Goal: Complete application form

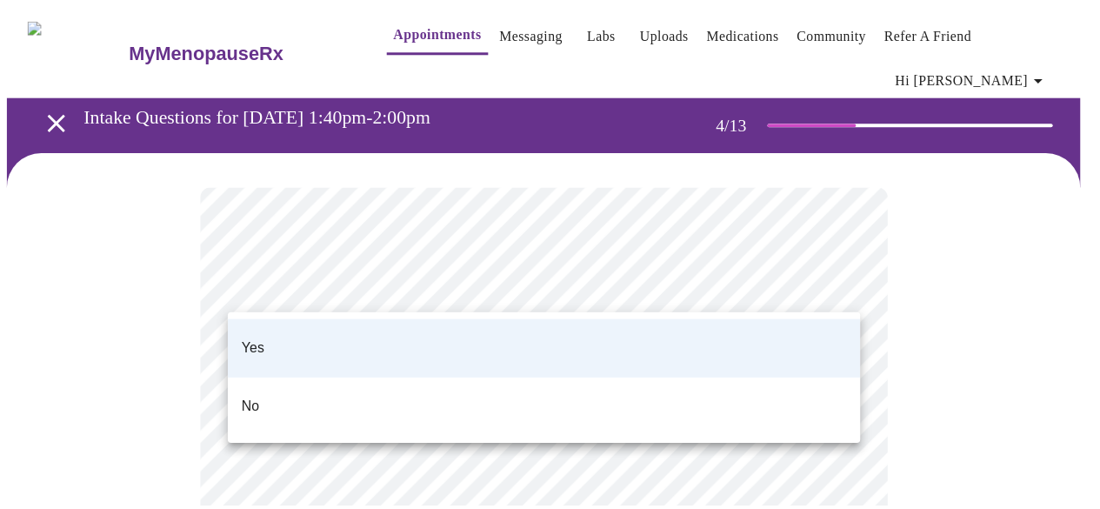
scroll to position [1163, 0]
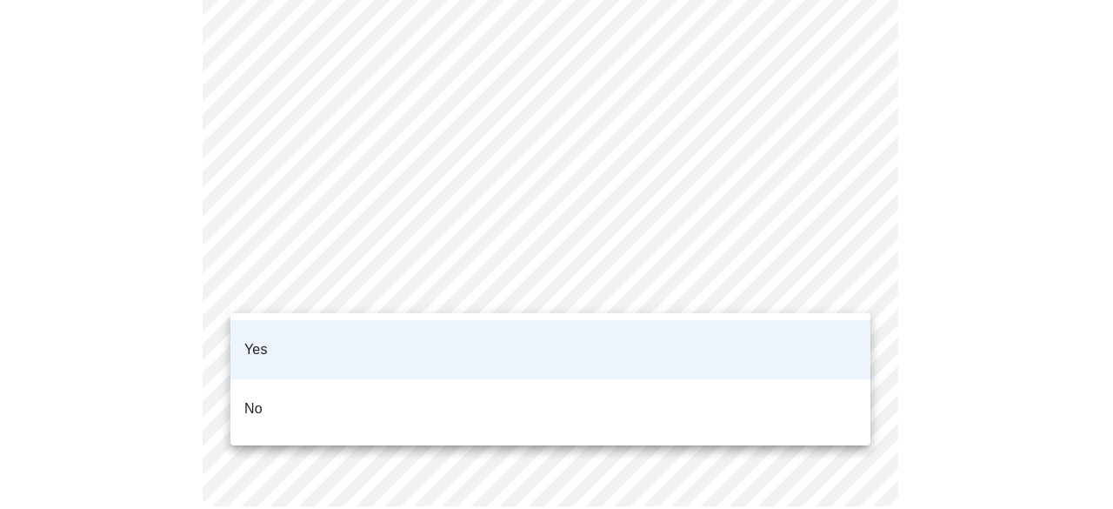
click at [393, 335] on div "Yes No" at bounding box center [556, 254] width 1113 height 509
click at [824, 329] on li "Yes" at bounding box center [550, 349] width 640 height 59
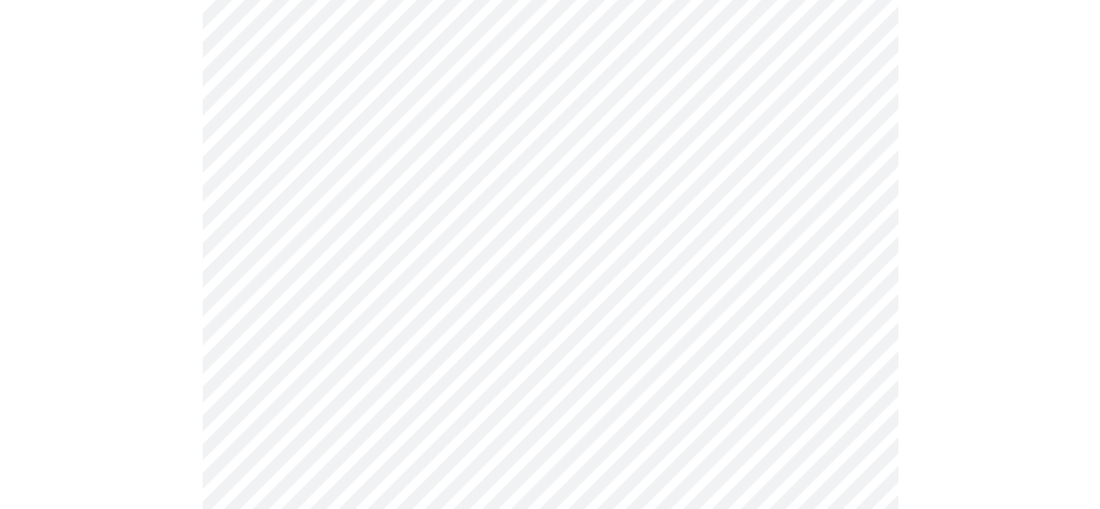
scroll to position [262, 0]
click at [403, 190] on body "MyMenopauseRx Appointments Messaging Labs Uploads Medications Community Refer a…" at bounding box center [550, 461] width 1086 height 1433
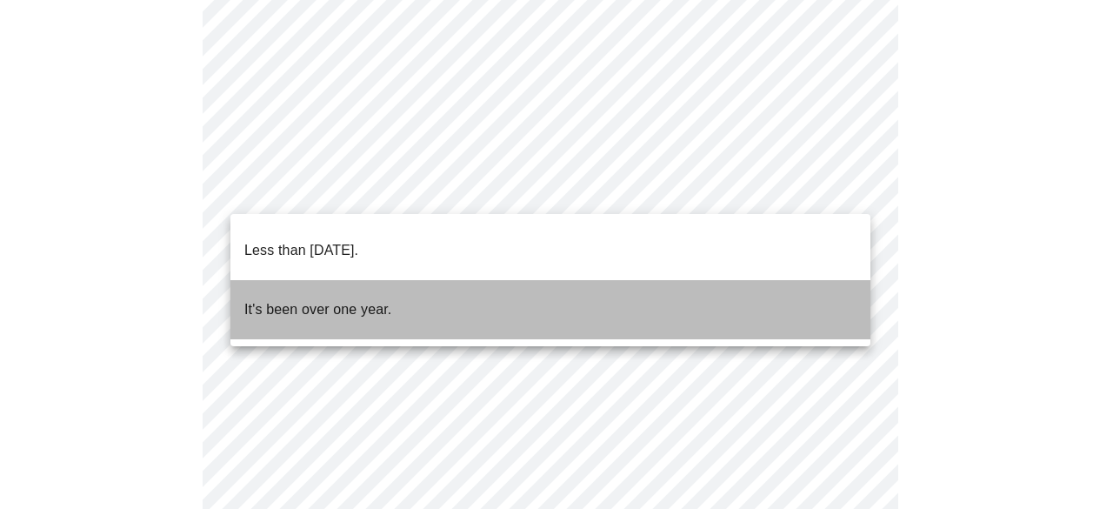
click at [358, 299] on p "It's been over one year." at bounding box center [317, 309] width 147 height 21
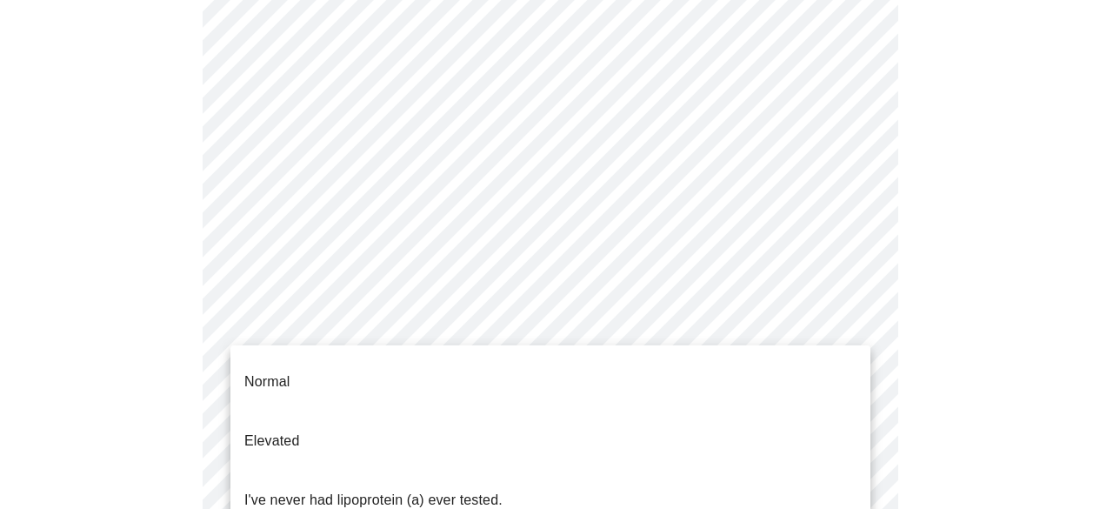
click at [476, 341] on body "MyMenopauseRx Appointments Messaging Labs Uploads Medications Community Refer a…" at bounding box center [556, 456] width 1099 height 1422
click at [473, 489] on p "I've never had lipoprotein (a) ever tested." at bounding box center [373, 499] width 258 height 21
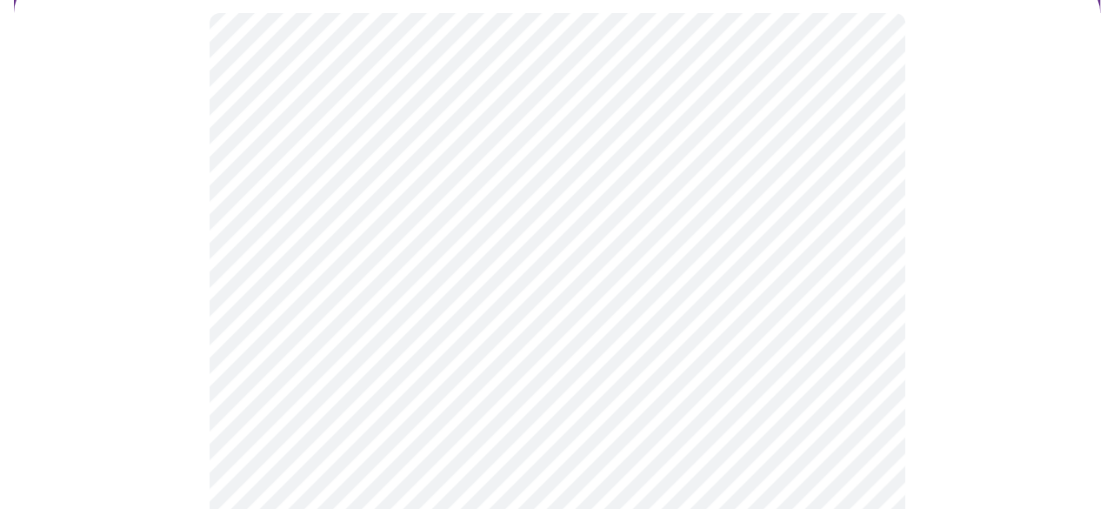
scroll to position [180, 0]
click at [363, 317] on body "MyMenopauseRx Appointments Messaging Labs Uploads Medications Community Refer a…" at bounding box center [550, 303] width 1086 height 952
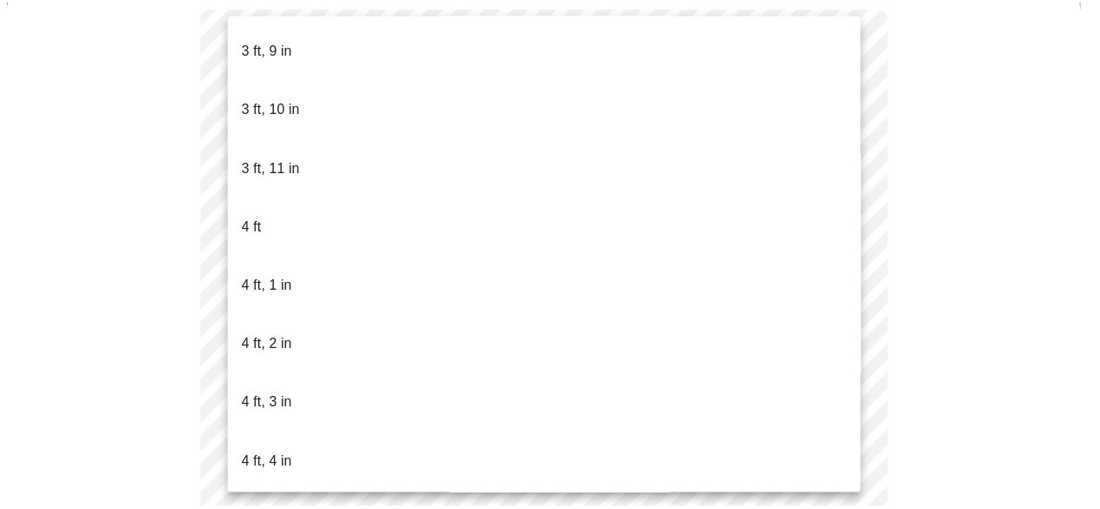
scroll to position [563, 0]
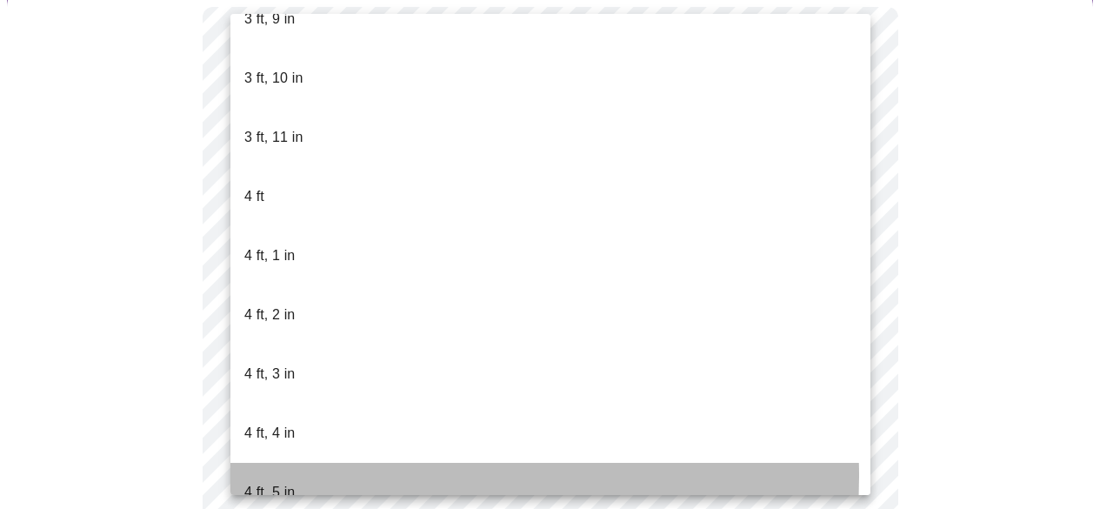
click at [283, 482] on p "4 ft, 5 in" at bounding box center [269, 492] width 50 height 21
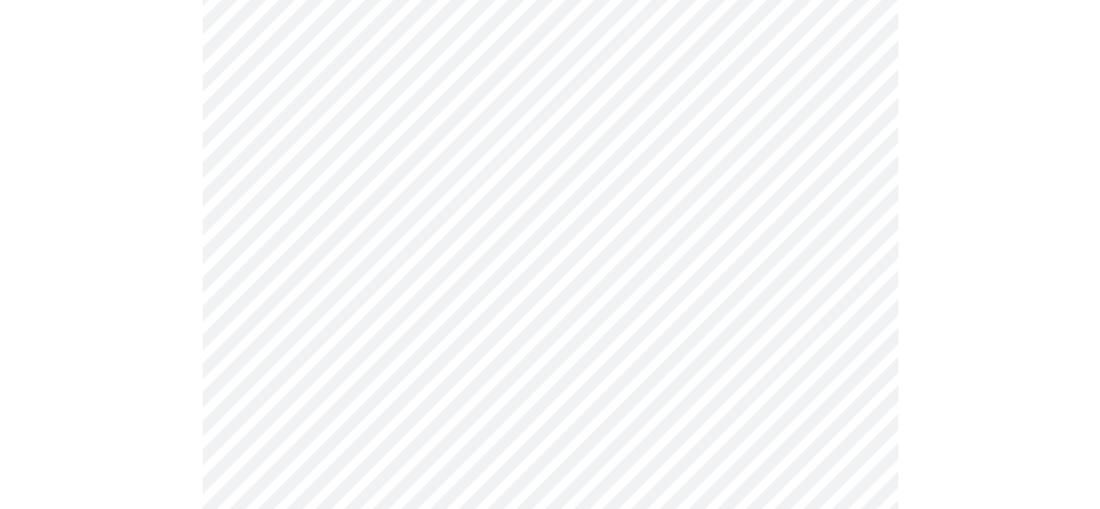
scroll to position [4559, 0]
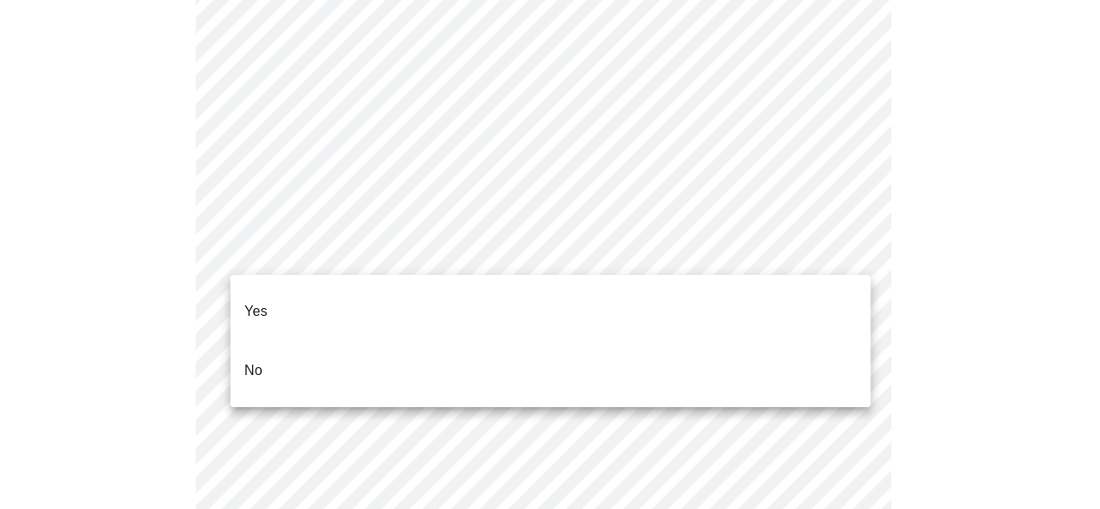
click at [382, 312] on li "Yes" at bounding box center [550, 311] width 640 height 59
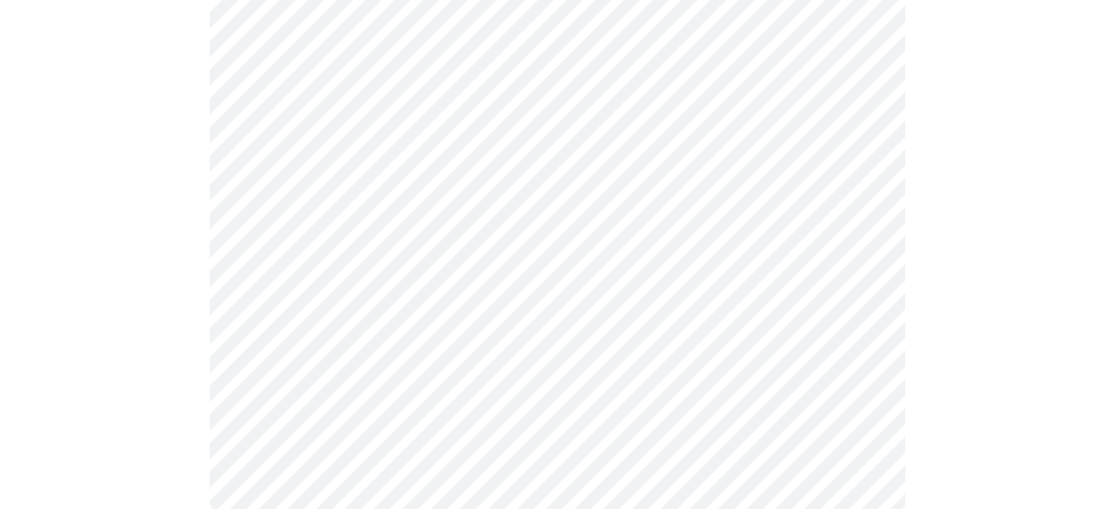
scroll to position [1180, 0]
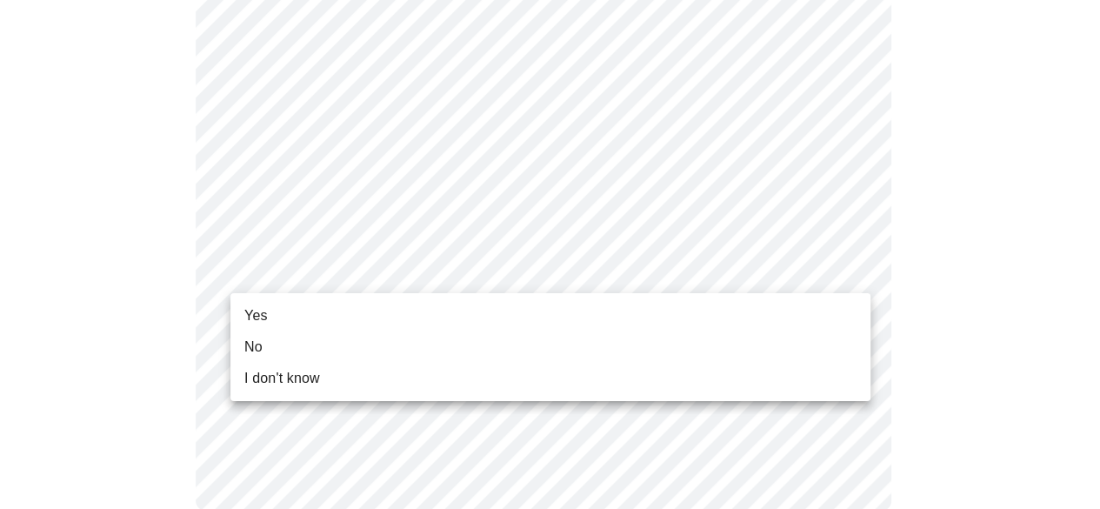
click at [359, 312] on li "Yes" at bounding box center [550, 315] width 640 height 31
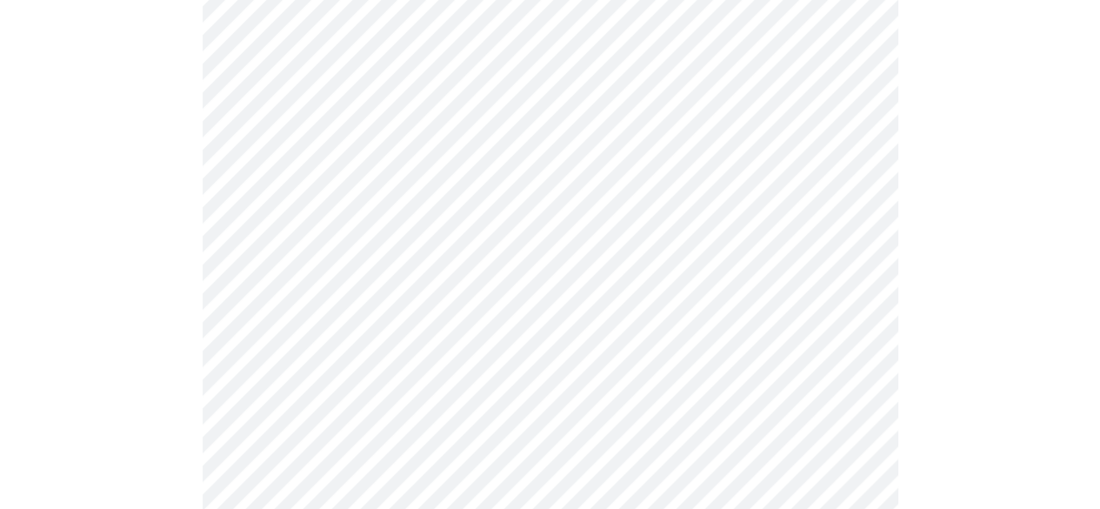
scroll to position [211, 0]
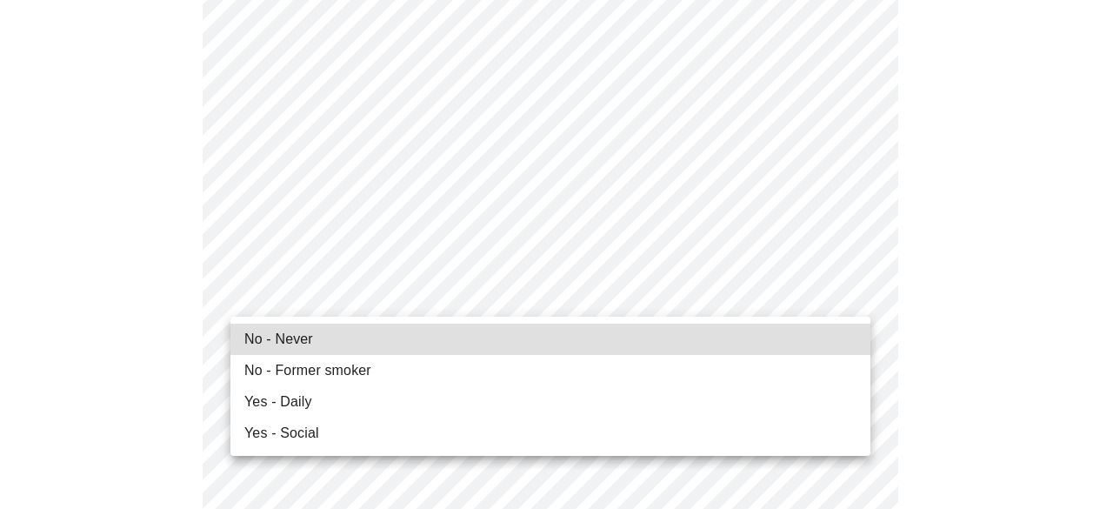
click at [311, 340] on li "No - Never" at bounding box center [550, 338] width 640 height 31
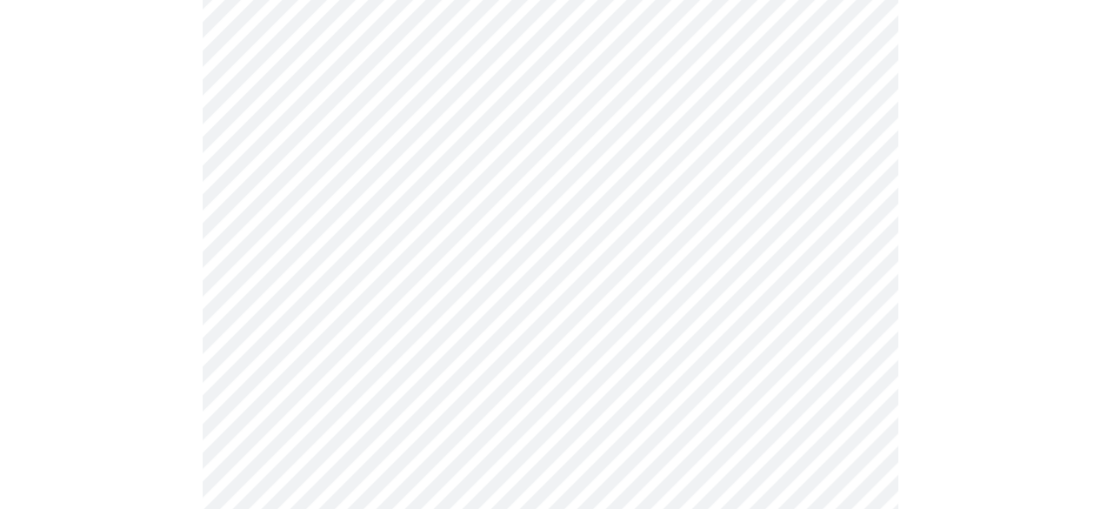
scroll to position [1514, 0]
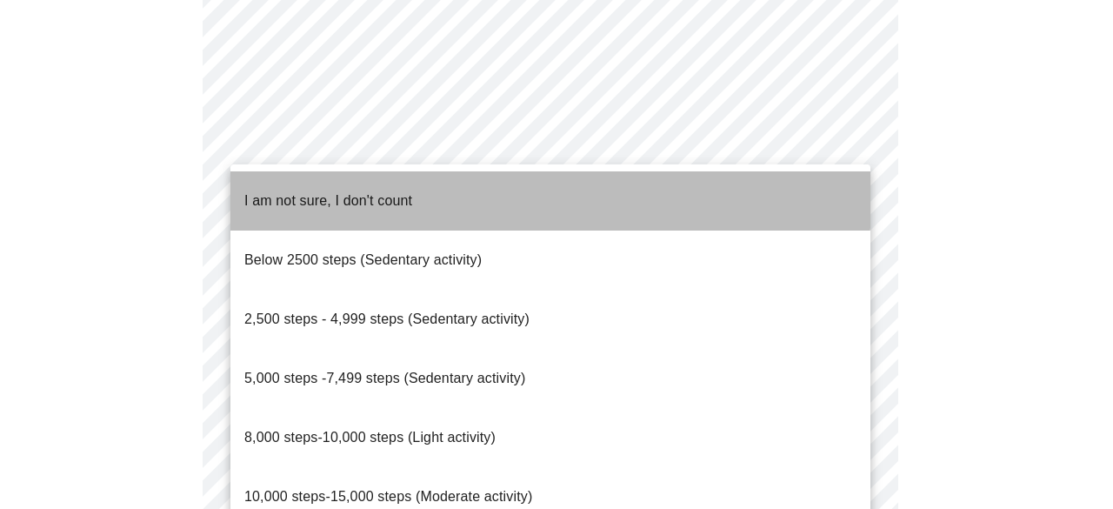
click at [353, 193] on span "I am not sure, I don't count" at bounding box center [328, 200] width 168 height 15
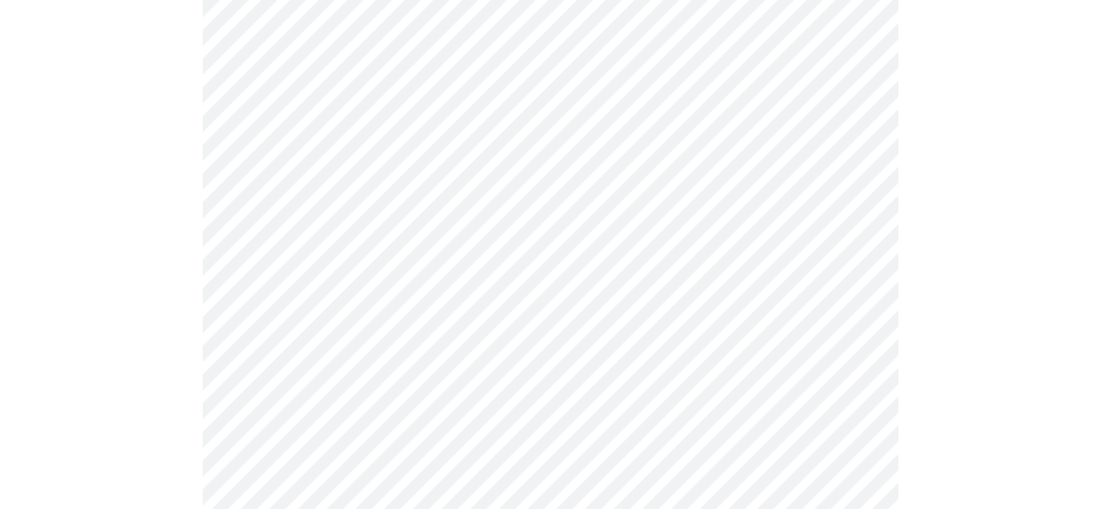
scroll to position [1661, 0]
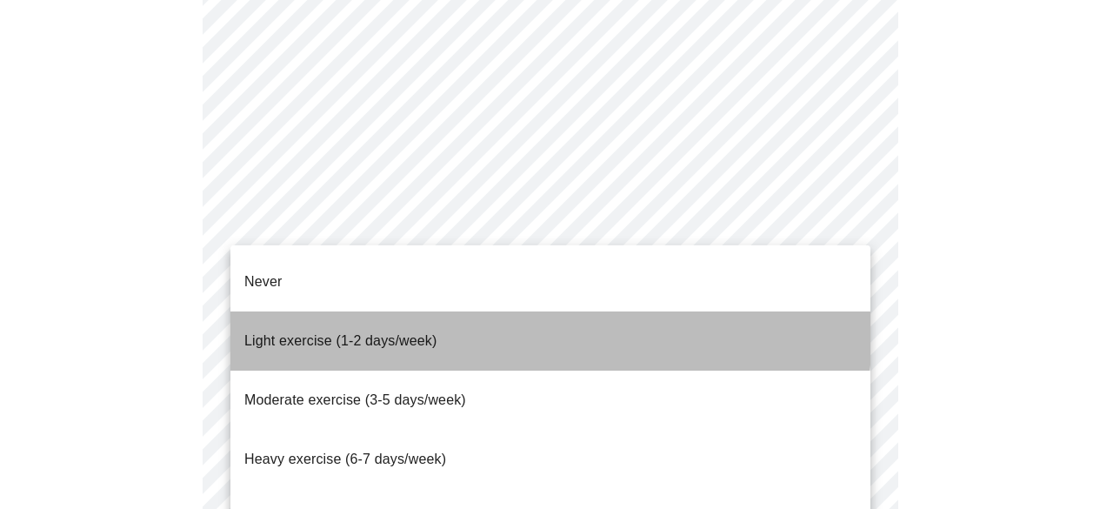
click at [337, 333] on span "Light exercise (1-2 days/week)" at bounding box center [340, 340] width 193 height 15
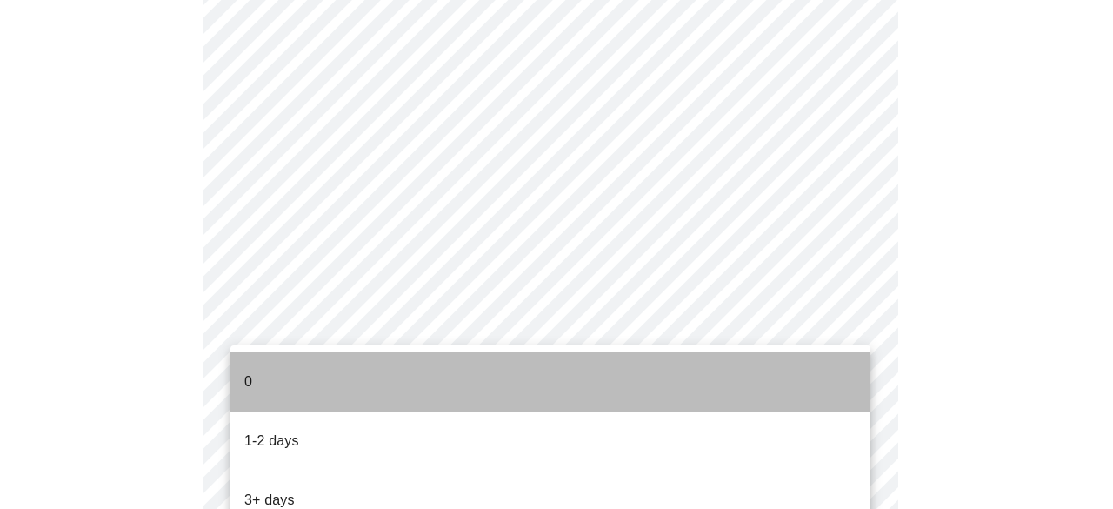
click at [362, 367] on li "0" at bounding box center [550, 381] width 640 height 59
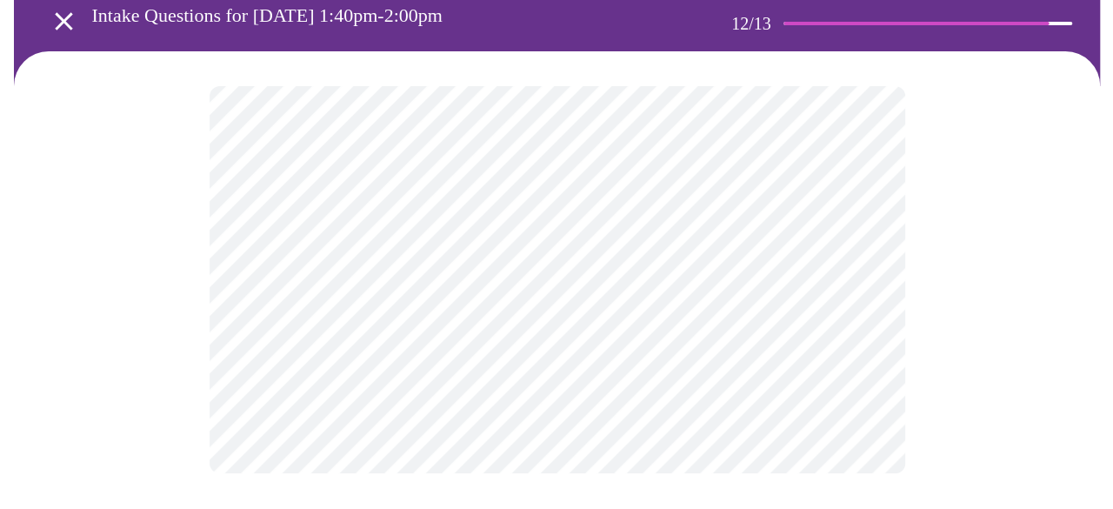
scroll to position [0, 0]
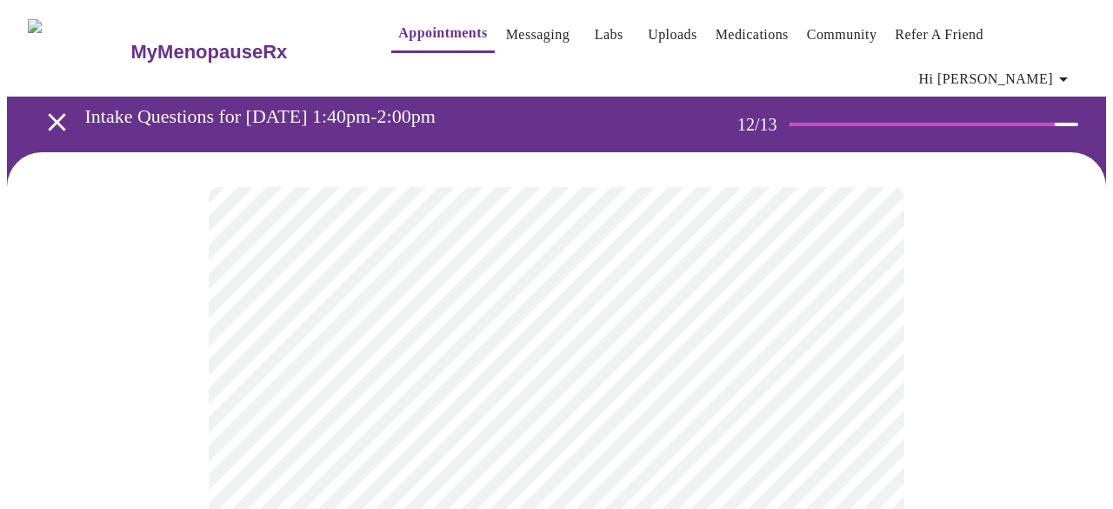
click at [529, 368] on body "MyMenopauseRx Appointments Messaging Labs Uploads Medications Community Refer a…" at bounding box center [556, 308] width 1099 height 602
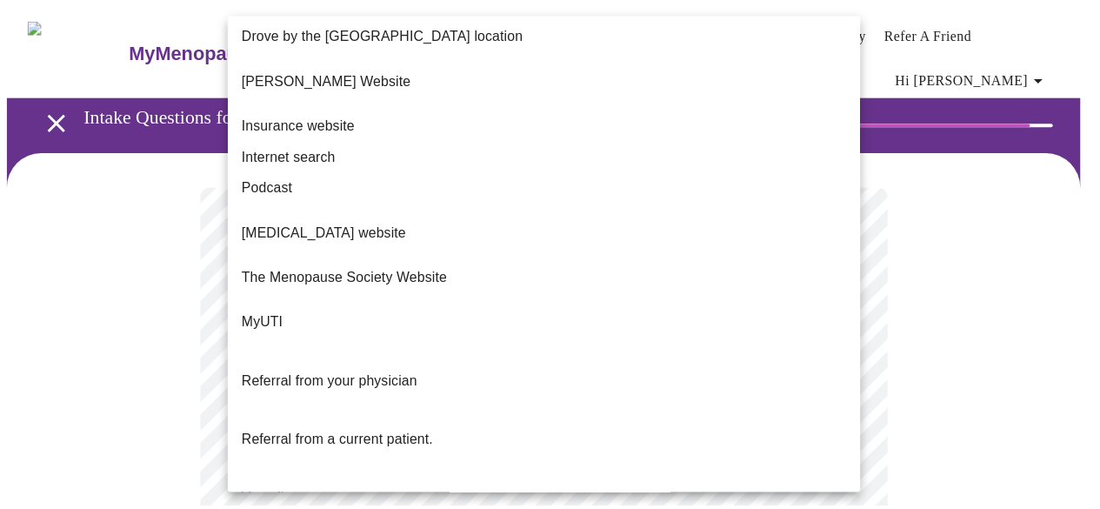
scroll to position [247, 0]
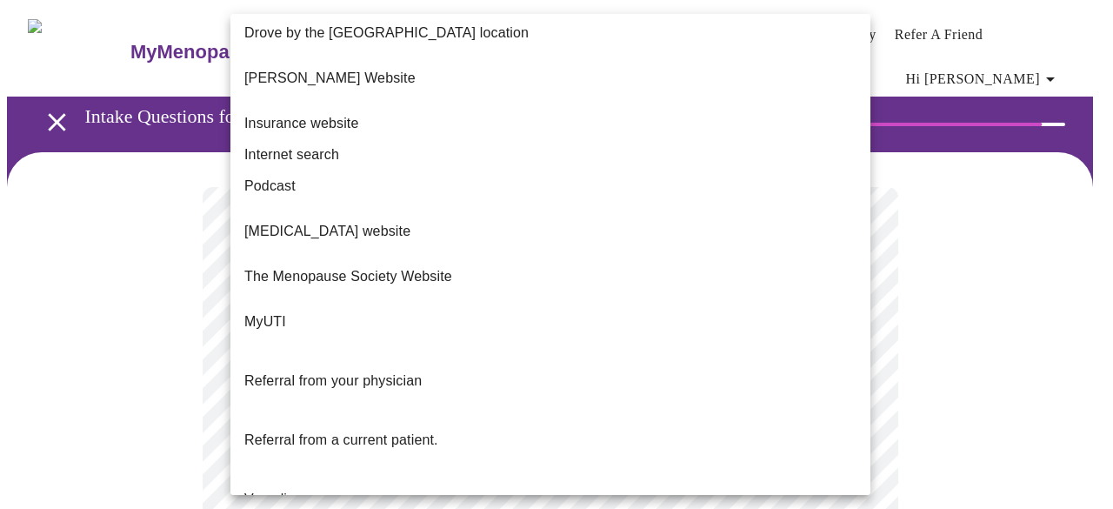
click at [372, 410] on li "Referral from a current patient." at bounding box center [550, 439] width 640 height 59
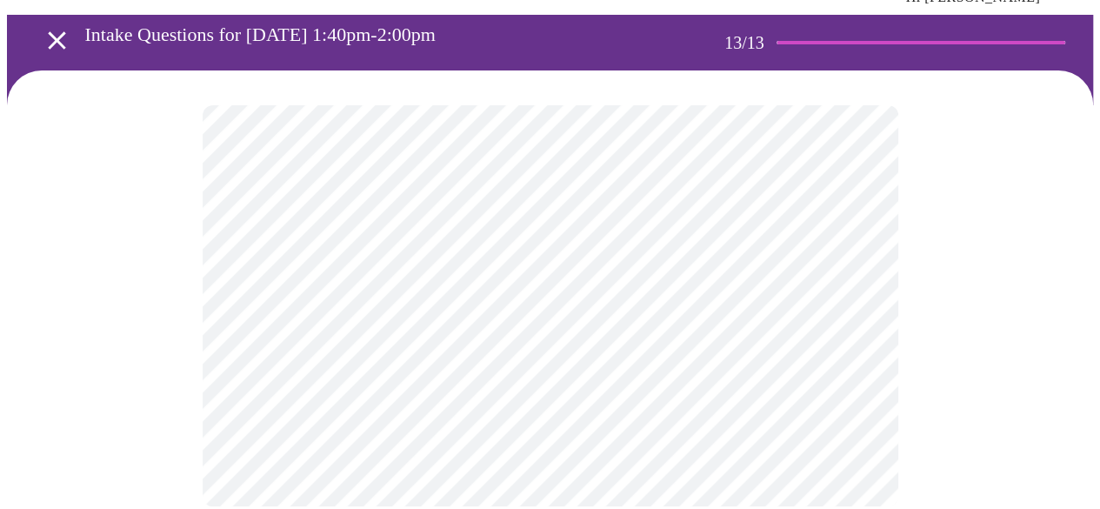
scroll to position [0, 0]
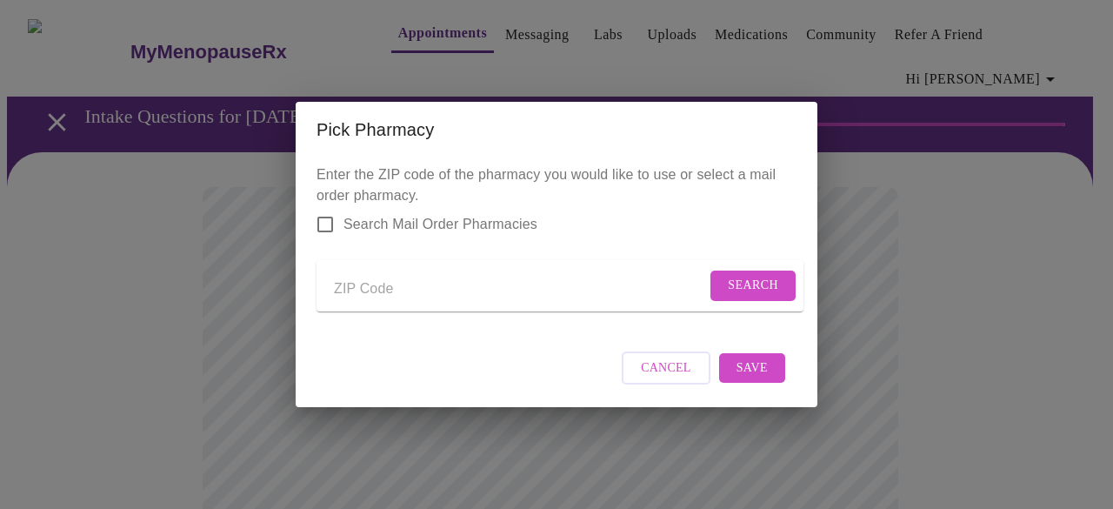
click at [369, 277] on input "Send a message to your care team" at bounding box center [520, 289] width 372 height 28
type input "60542"
click at [755, 287] on span "Search" at bounding box center [753, 286] width 50 height 22
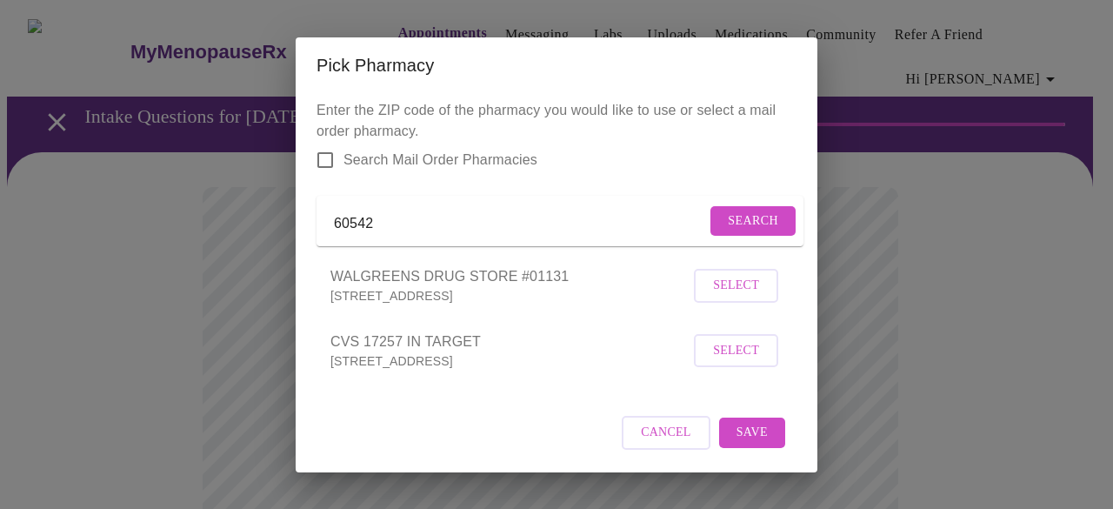
click at [720, 296] on span "Select" at bounding box center [736, 286] width 46 height 22
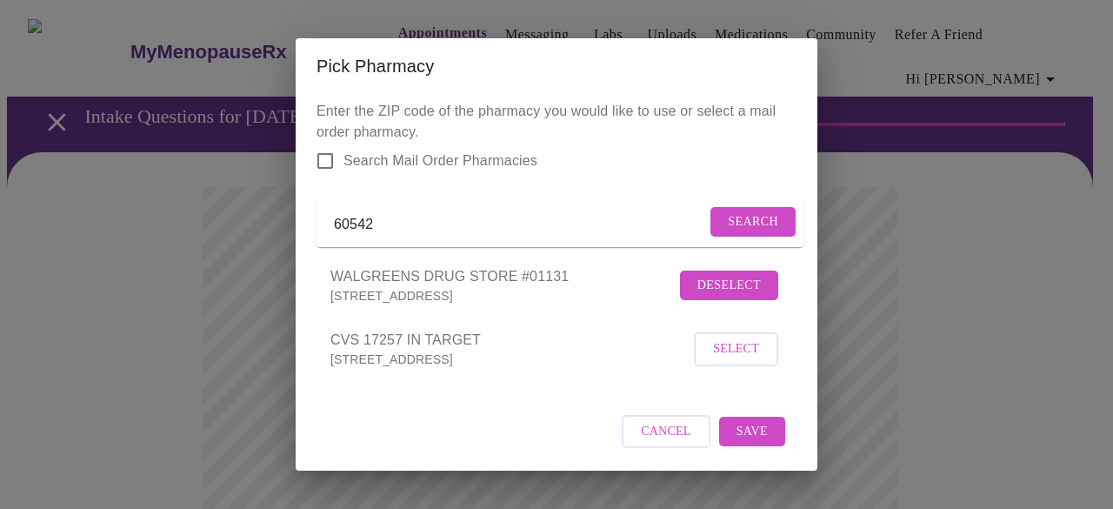
click at [746, 443] on span "Save" at bounding box center [751, 432] width 31 height 22
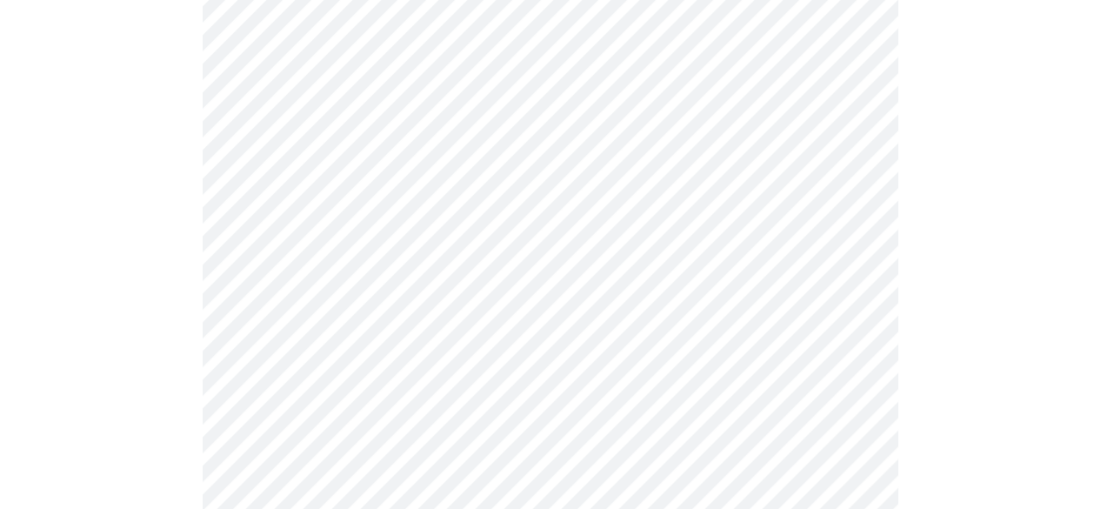
scroll to position [266, 0]
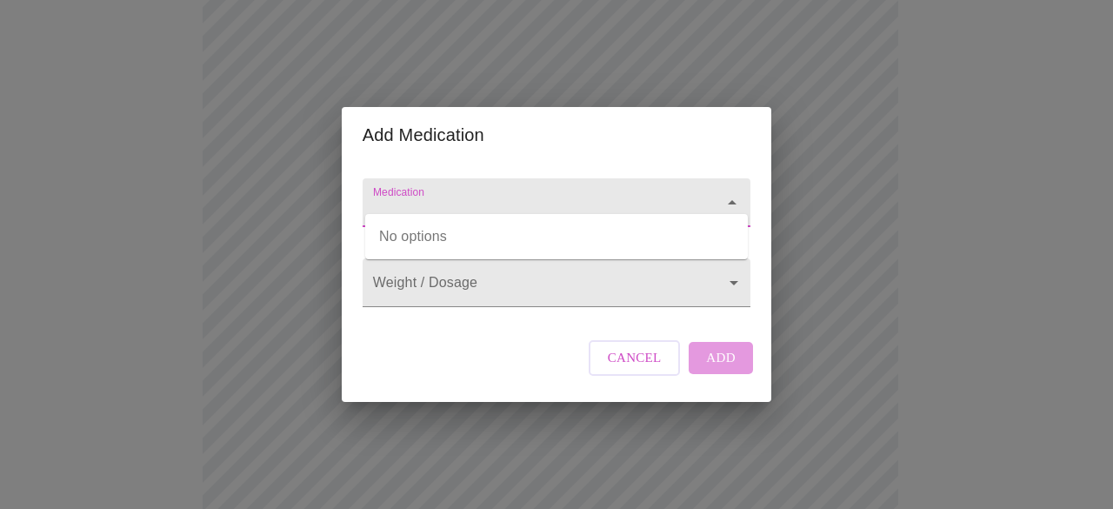
click at [507, 195] on input "Medication" at bounding box center [531, 211] width 324 height 32
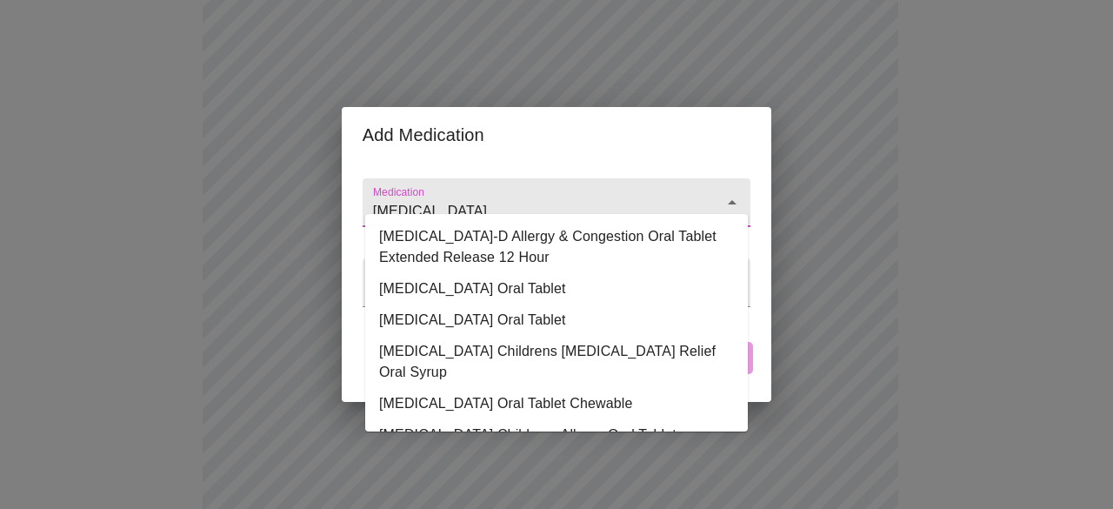
click at [497, 280] on li "[MEDICAL_DATA] Oral Tablet" at bounding box center [556, 288] width 383 height 31
click at [517, 197] on input "[MEDICAL_DATA] Oral Tablet" at bounding box center [531, 211] width 324 height 32
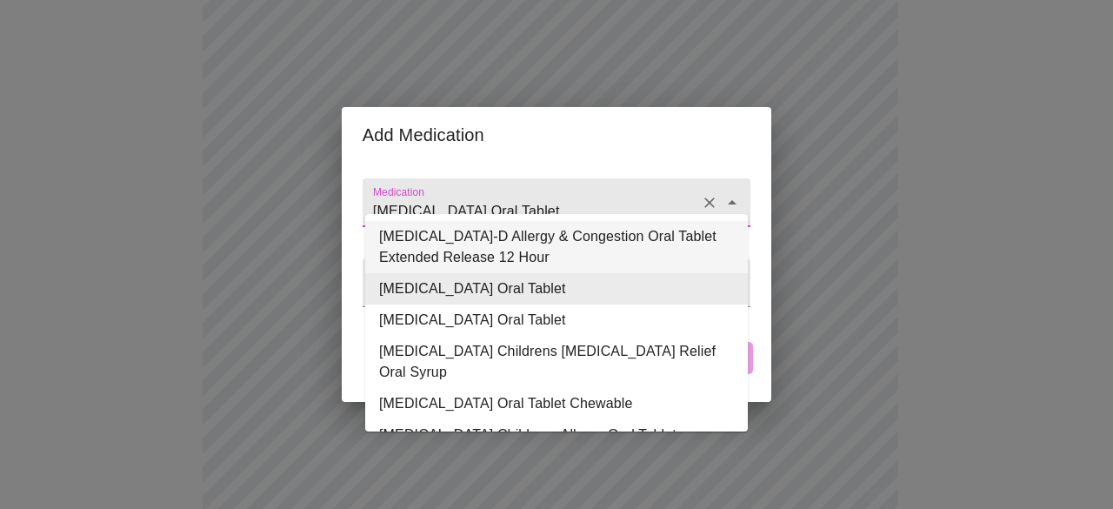
type input "[MEDICAL_DATA] Oral Tablet"
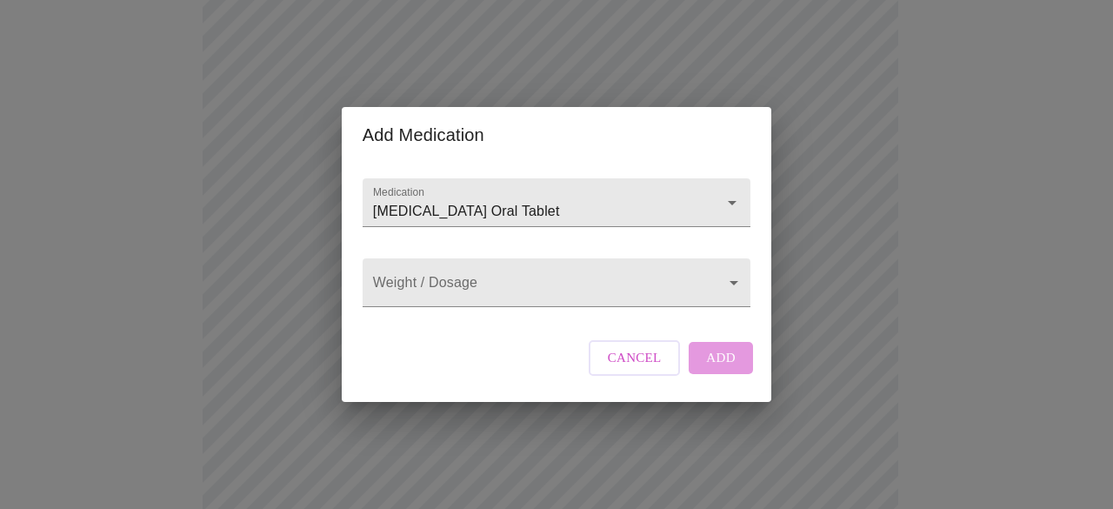
click at [581, 143] on div "Add Medication" at bounding box center [556, 135] width 429 height 56
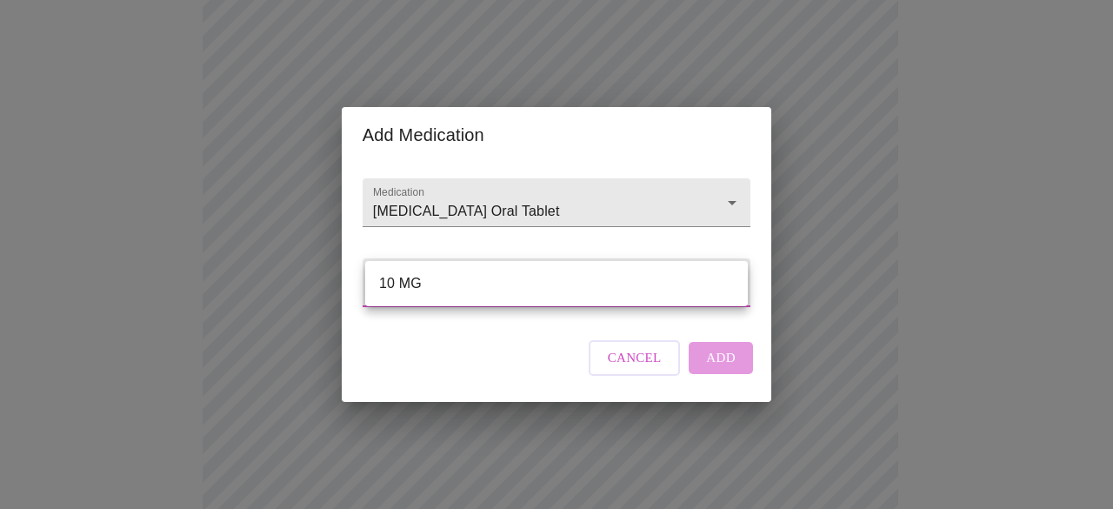
click at [541, 293] on body "MyMenopauseRx Appointments Messaging Labs Uploads Medications Community Refer a…" at bounding box center [556, 407] width 1099 height 1332
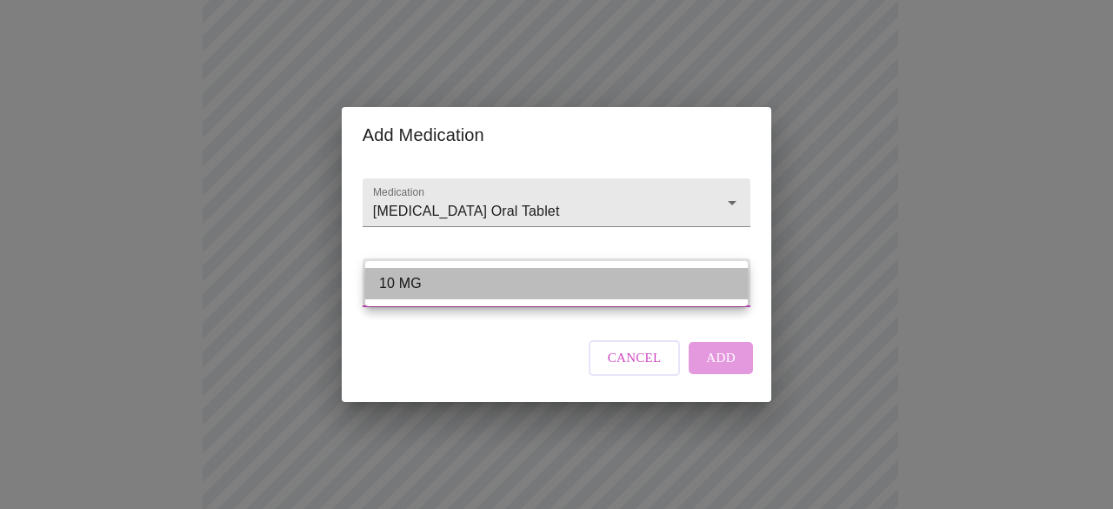
click at [541, 293] on li "10 MG" at bounding box center [556, 283] width 383 height 31
type input "10 MG"
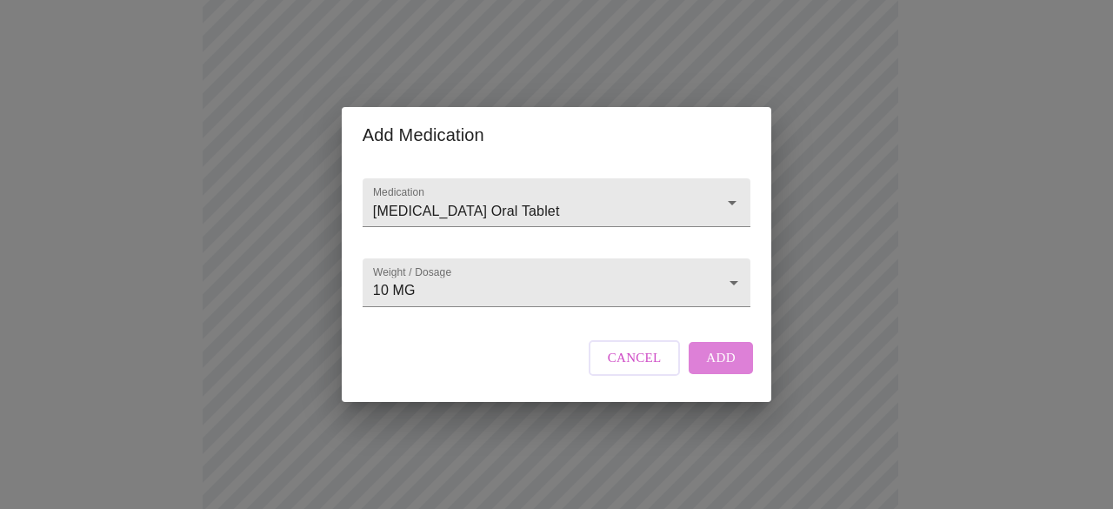
click at [713, 368] on span "Add" at bounding box center [721, 357] width 30 height 23
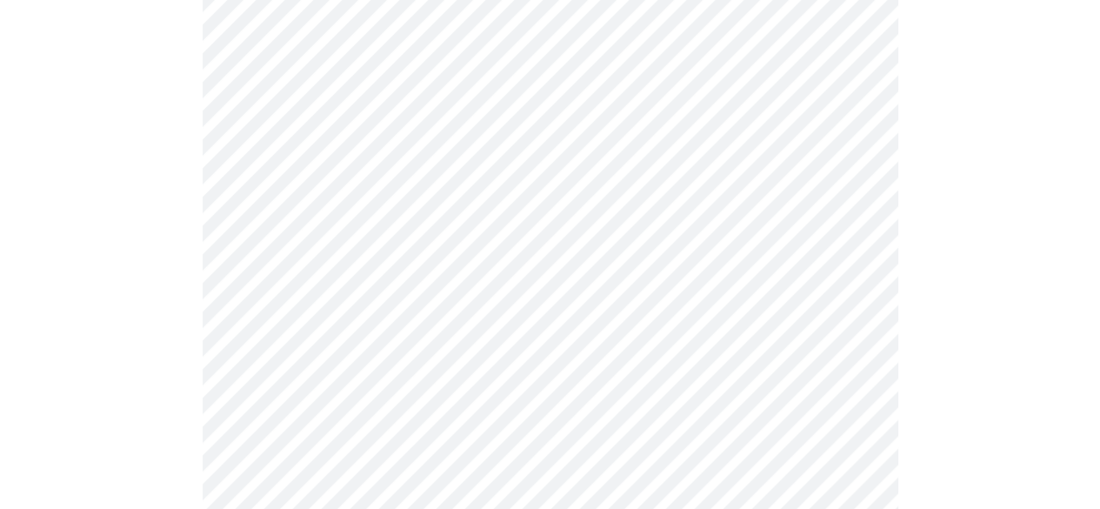
scroll to position [436, 0]
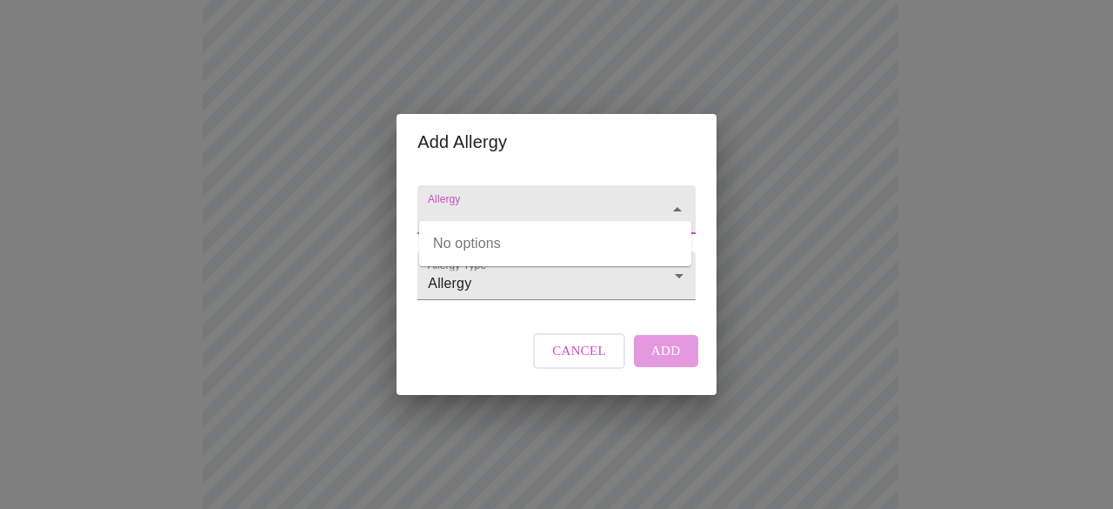
click at [500, 202] on input "Allergy" at bounding box center [531, 218] width 214 height 32
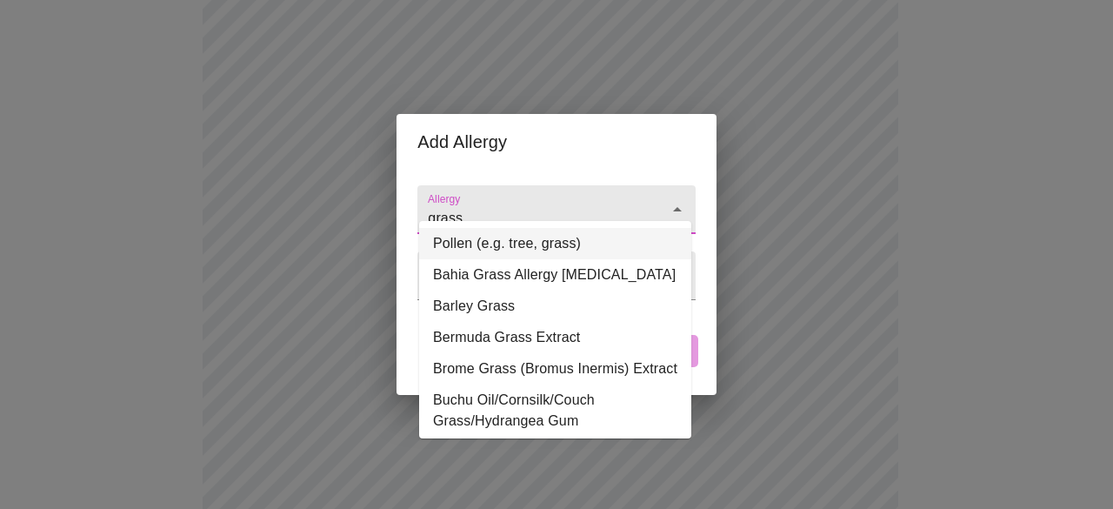
click at [499, 248] on li "Pollen (e.g. tree, grass)" at bounding box center [555, 243] width 272 height 31
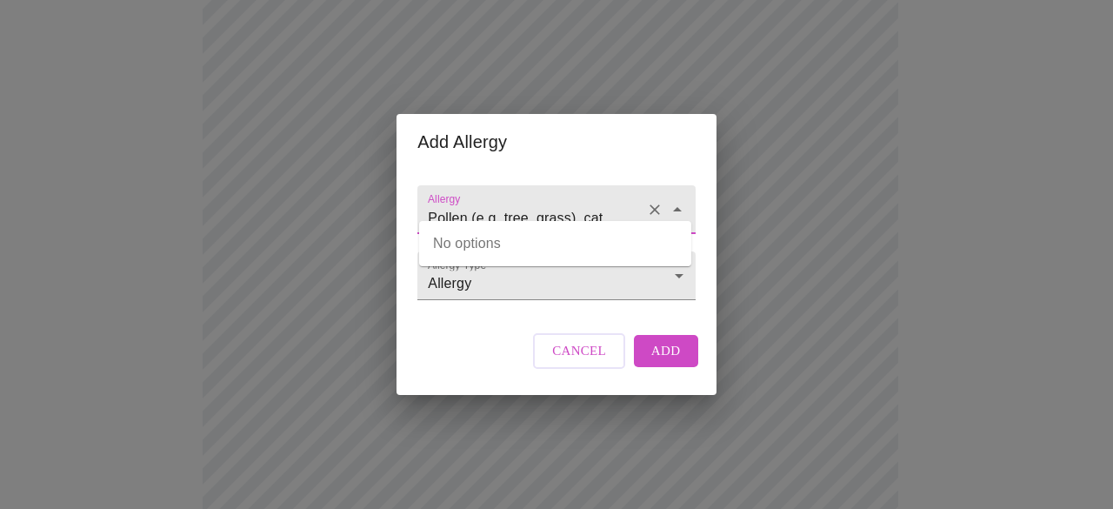
type input "Pollen (e.g. tree, grass)"
click at [597, 214] on input "Pollen (e.g. tree, grass)" at bounding box center [531, 218] width 214 height 32
click at [586, 207] on input "Pollen (e.g. tree, grass)" at bounding box center [531, 218] width 214 height 32
click at [673, 362] on span "Add" at bounding box center [666, 350] width 30 height 23
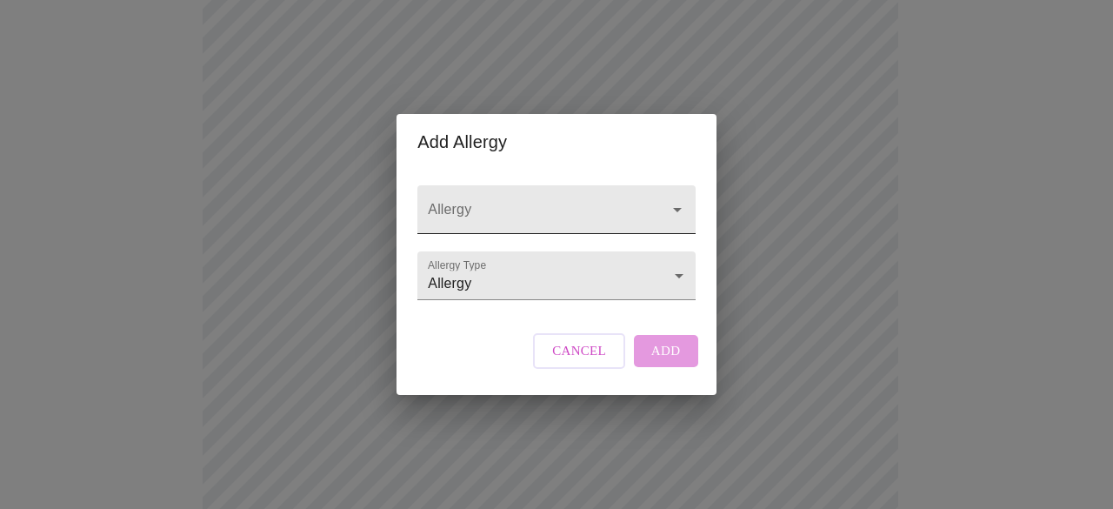
click at [469, 202] on input "Allergy" at bounding box center [531, 218] width 214 height 32
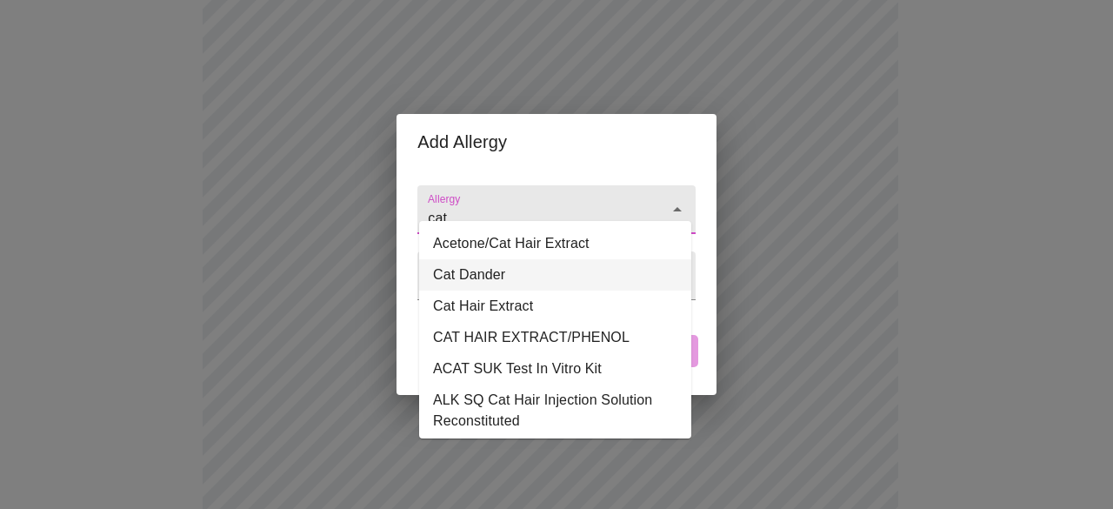
click at [504, 276] on li "Cat Dander" at bounding box center [555, 274] width 272 height 31
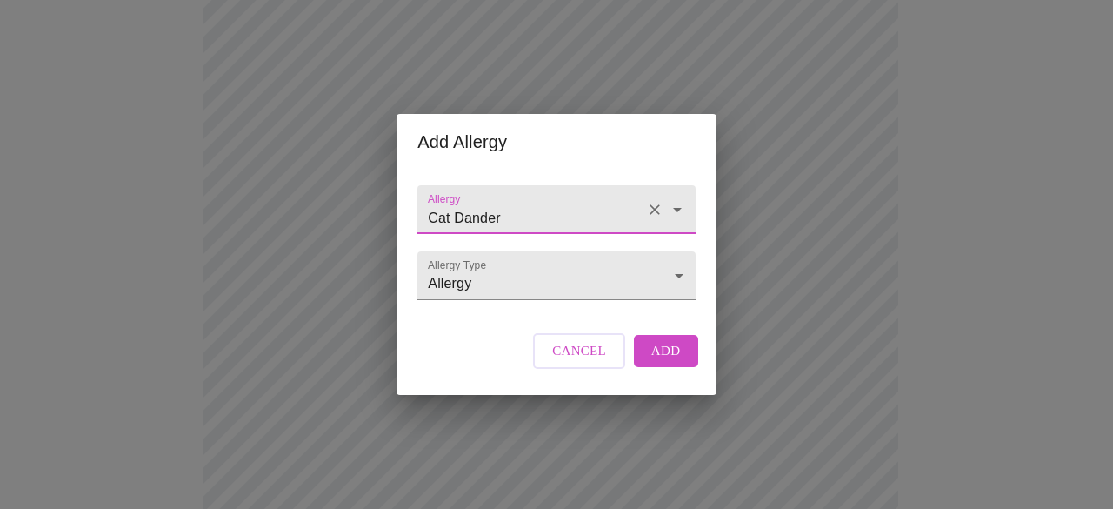
type input "Cat Dander"
click at [662, 362] on span "Add" at bounding box center [666, 350] width 30 height 23
click at [476, 185] on div at bounding box center [555, 209] width 277 height 49
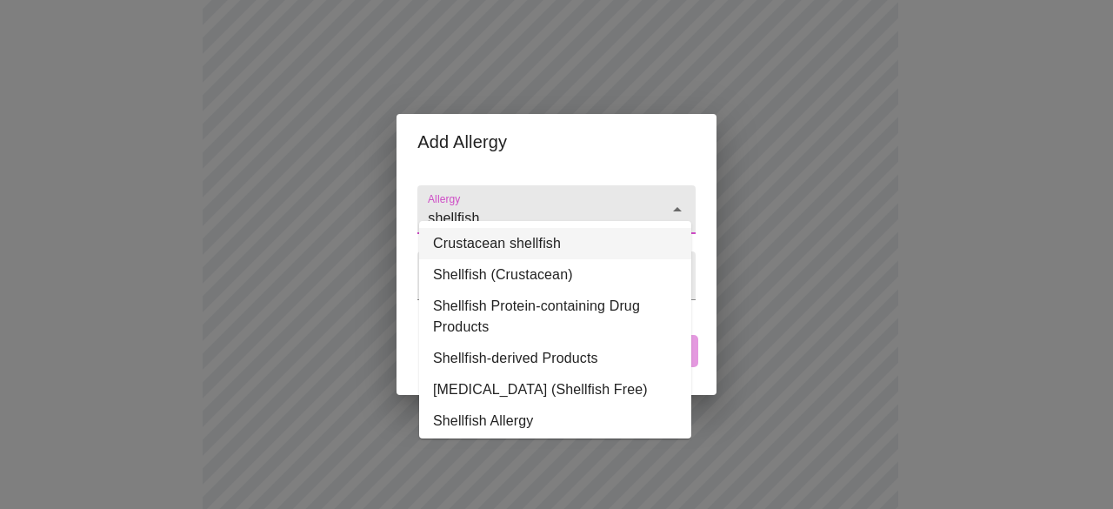
click at [509, 244] on li "Crustacean shellfish" at bounding box center [555, 243] width 272 height 31
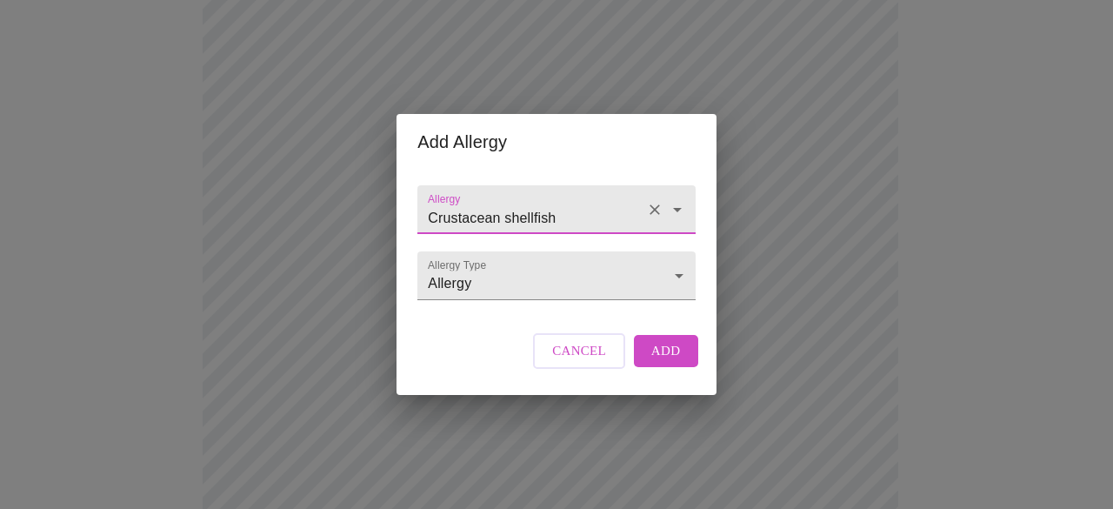
type input "Crustacean shellfish"
click at [658, 362] on span "Add" at bounding box center [666, 350] width 30 height 23
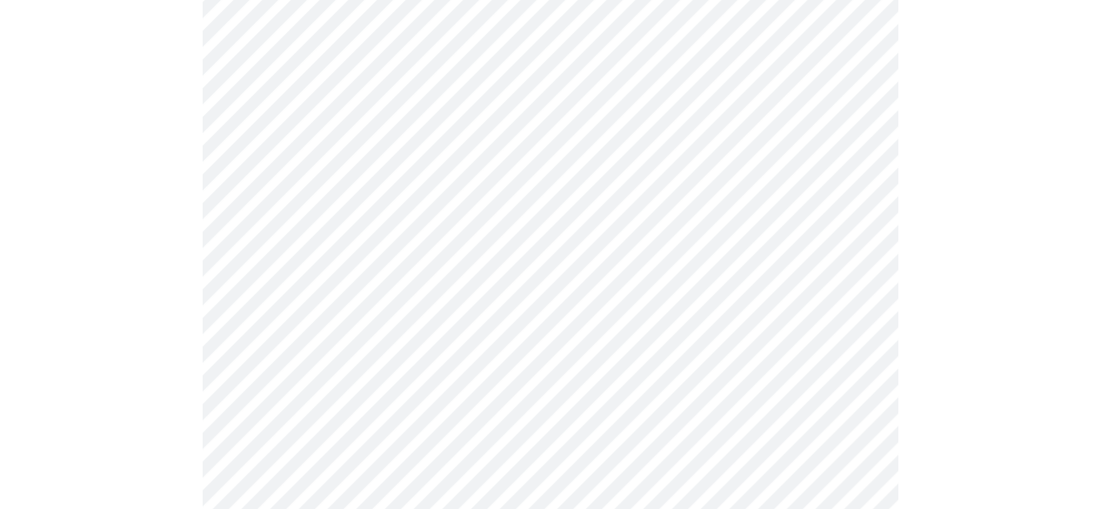
scroll to position [930, 0]
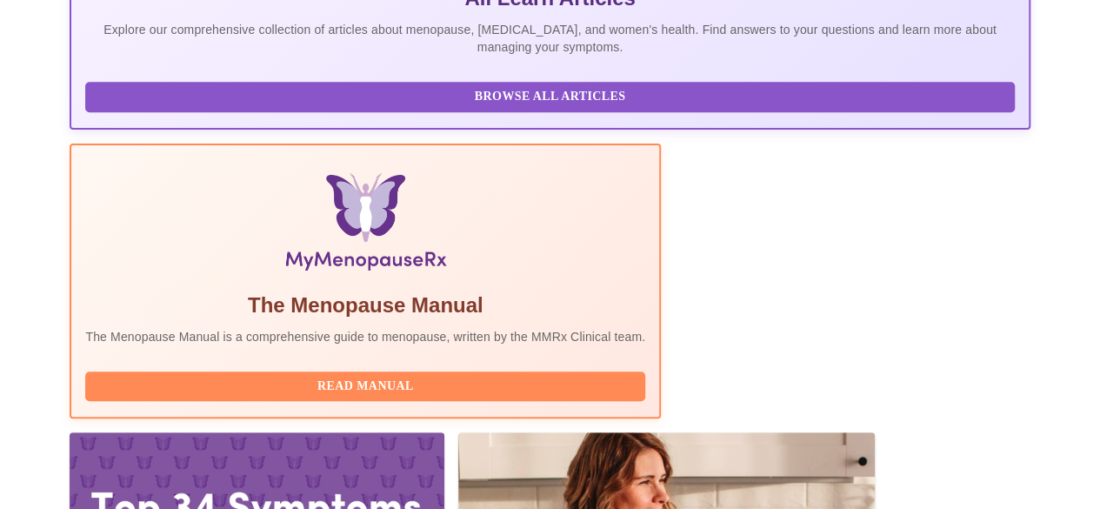
scroll to position [530, 0]
